Goal: Task Accomplishment & Management: Manage account settings

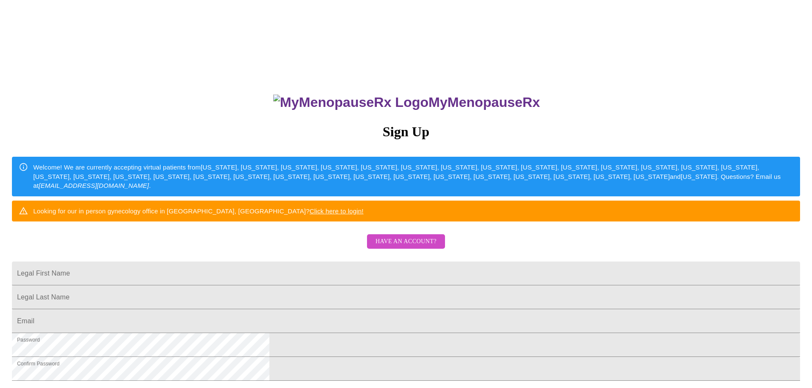
scroll to position [150, 0]
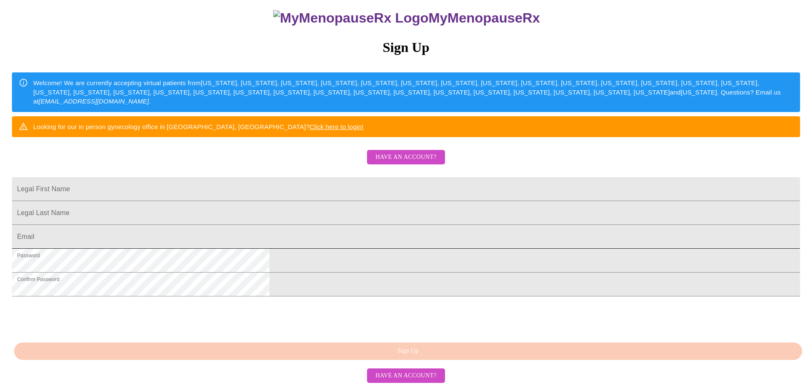
click at [340, 225] on input "Legal First Name" at bounding box center [406, 237] width 788 height 24
type input "[EMAIL_ADDRESS][DOMAIN_NAME]"
click at [408, 379] on span "Have an account?" at bounding box center [405, 376] width 61 height 11
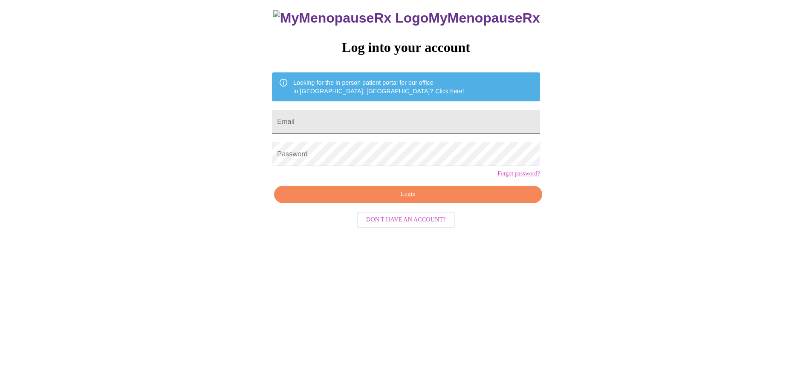
scroll to position [9, 0]
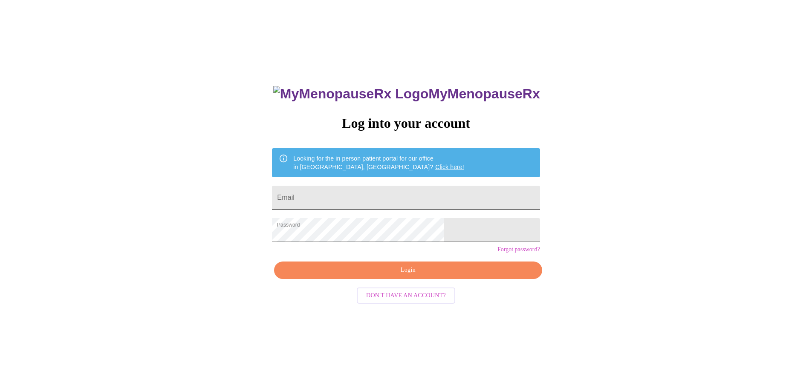
click at [366, 201] on input "Email" at bounding box center [406, 198] width 268 height 24
type input "[EMAIL_ADDRESS][DOMAIN_NAME]"
click at [424, 276] on span "Login" at bounding box center [408, 270] width 248 height 11
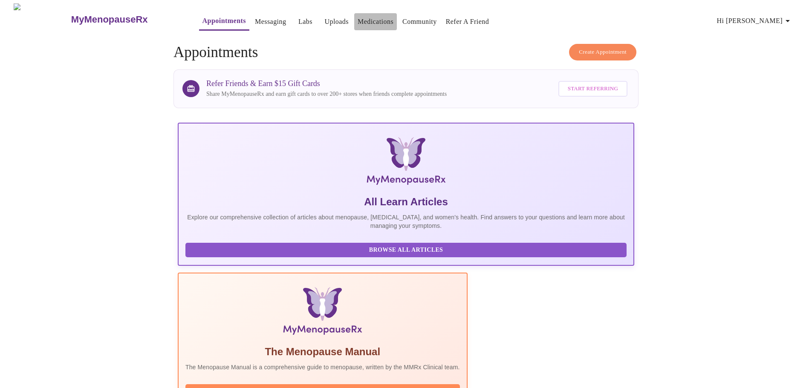
click at [366, 20] on link "Medications" at bounding box center [376, 22] width 36 height 12
